Goal: Task Accomplishment & Management: Manage account settings

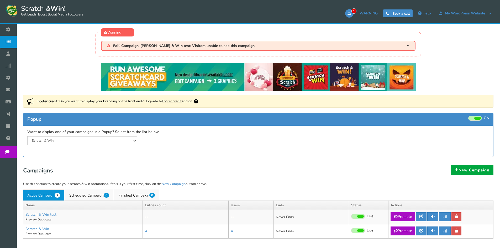
select select "21003"
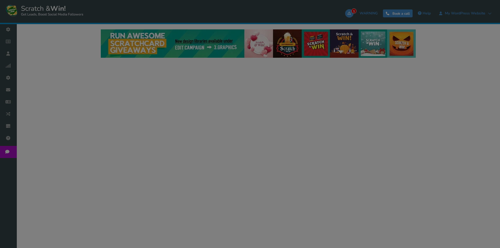
select select "21003"
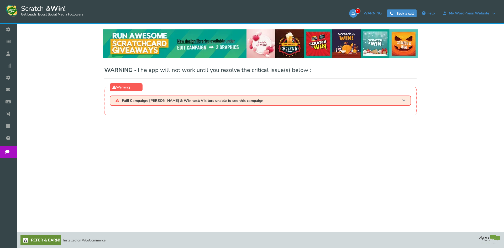
click at [241, 99] on span "Fail! Campaign: [PERSON_NAME] & Win test: Visitors unable to see this campaign" at bounding box center [192, 101] width 141 height 4
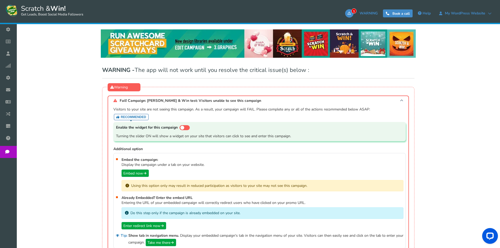
click at [241, 99] on span "Fail! Campaign: [PERSON_NAME] & Win test: Visitors unable to see this campaign" at bounding box center [190, 101] width 141 height 4
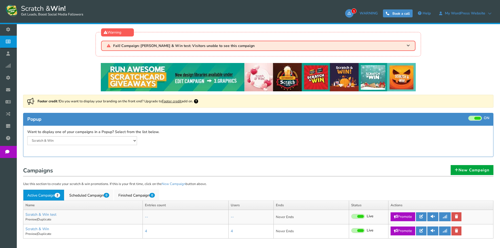
select select "21003"
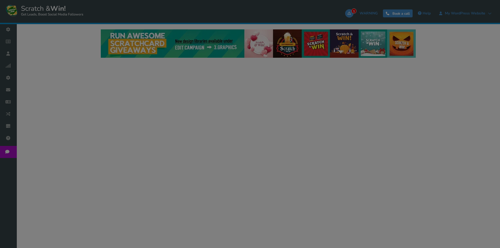
select select "21003"
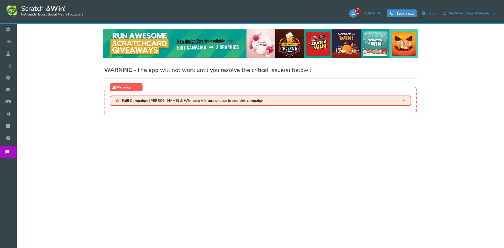
click at [282, 105] on h3 "Fail! Campaign: [PERSON_NAME] & Win test: Visitors unable to see this campaign" at bounding box center [260, 100] width 301 height 10
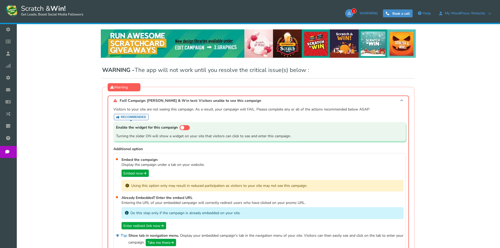
click at [282, 105] on h3 "Fail! Campaign: [PERSON_NAME] & Win test: Visitors unable to see this campaign" at bounding box center [258, 100] width 301 height 10
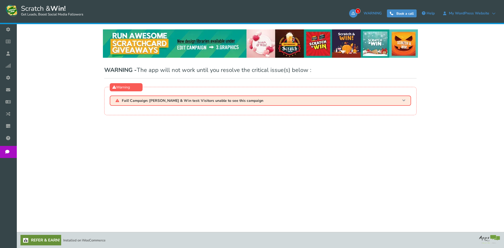
click at [282, 105] on h3 "Fail! Campaign: [PERSON_NAME] & Win test: Visitors unable to see this campaign" at bounding box center [260, 100] width 301 height 10
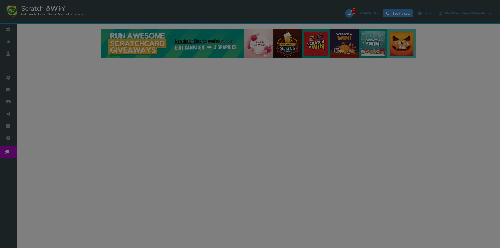
select select "21003"
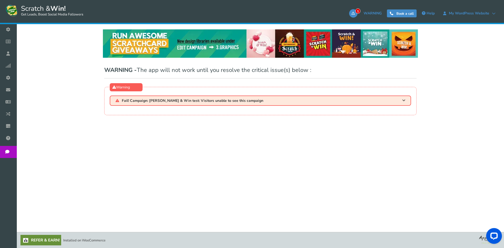
click at [240, 150] on div "NOTE: Scratch and Win plugin is deleted or deactivated. Please check and re-ins…" at bounding box center [259, 121] width 479 height 195
